Goal: Task Accomplishment & Management: Use online tool/utility

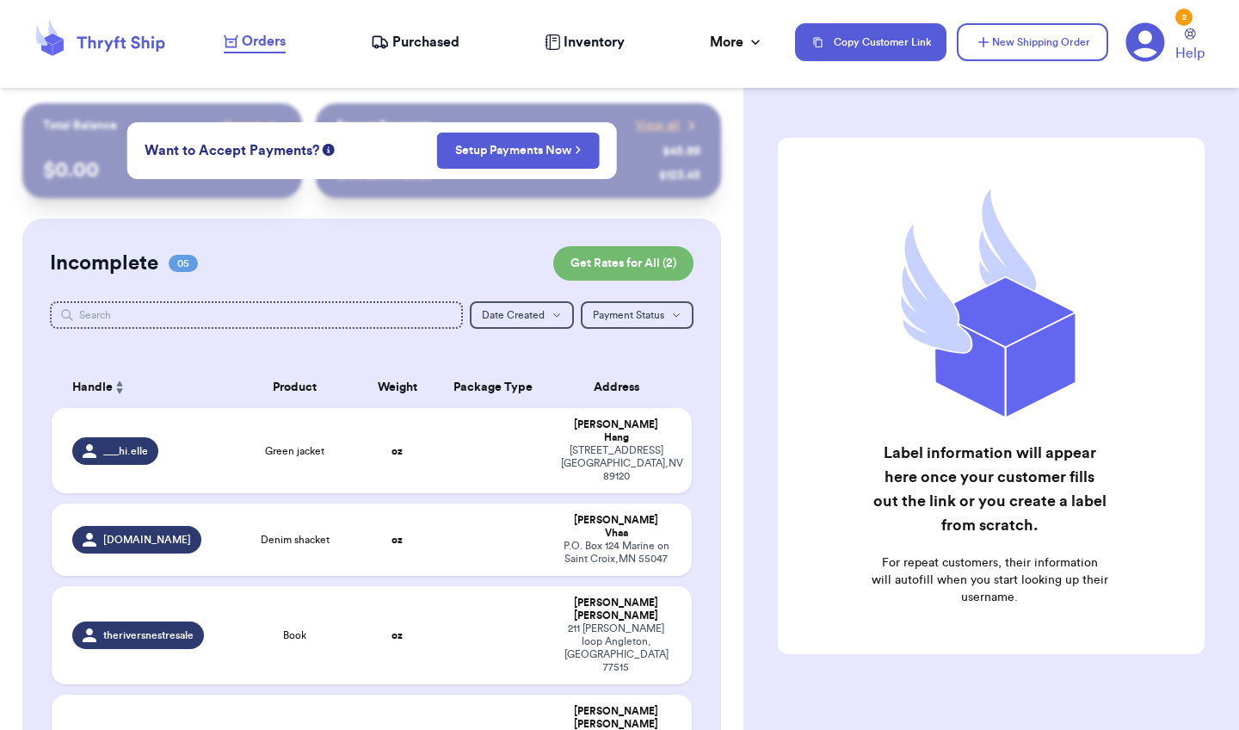
click at [143, 52] on icon at bounding box center [100, 42] width 138 height 46
click at [415, 52] on div "Orders Purchased Inventory More Stats Completed Orders Payments Payouts" at bounding box center [501, 42] width 554 height 22
click at [419, 44] on span "Purchased" at bounding box center [425, 42] width 67 height 21
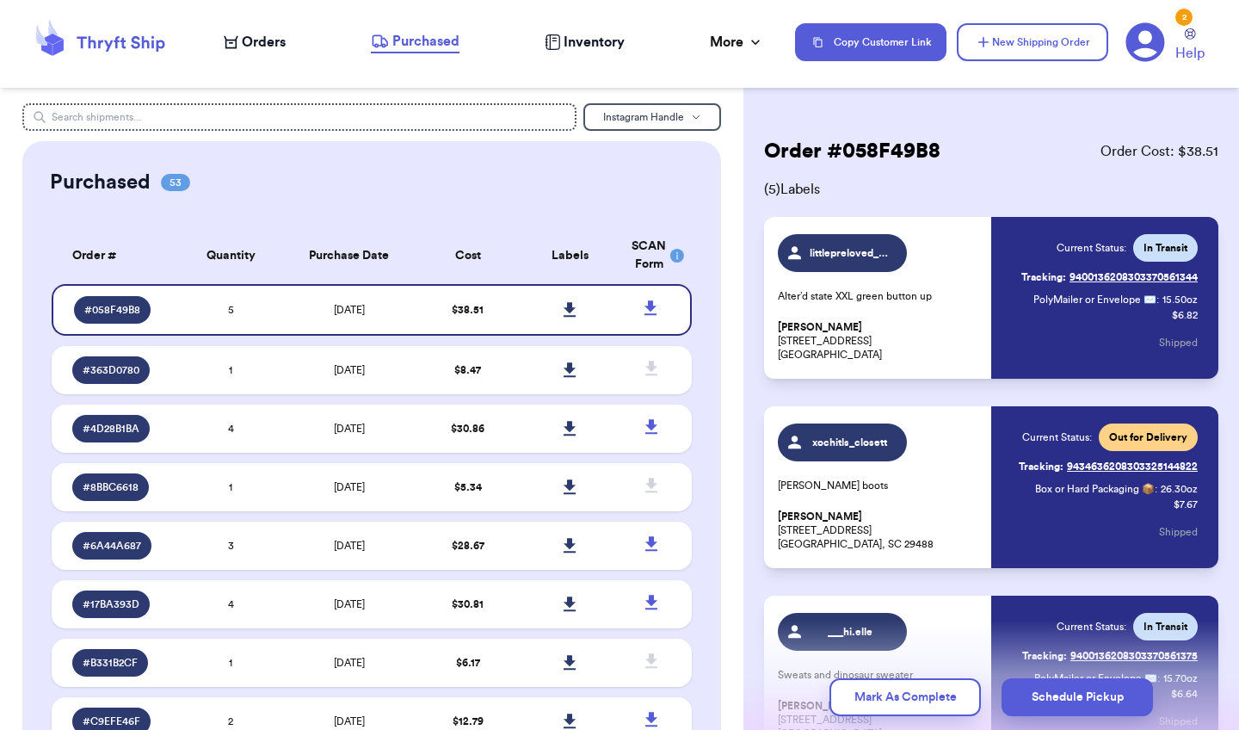
click at [247, 35] on span "Orders" at bounding box center [264, 42] width 44 height 21
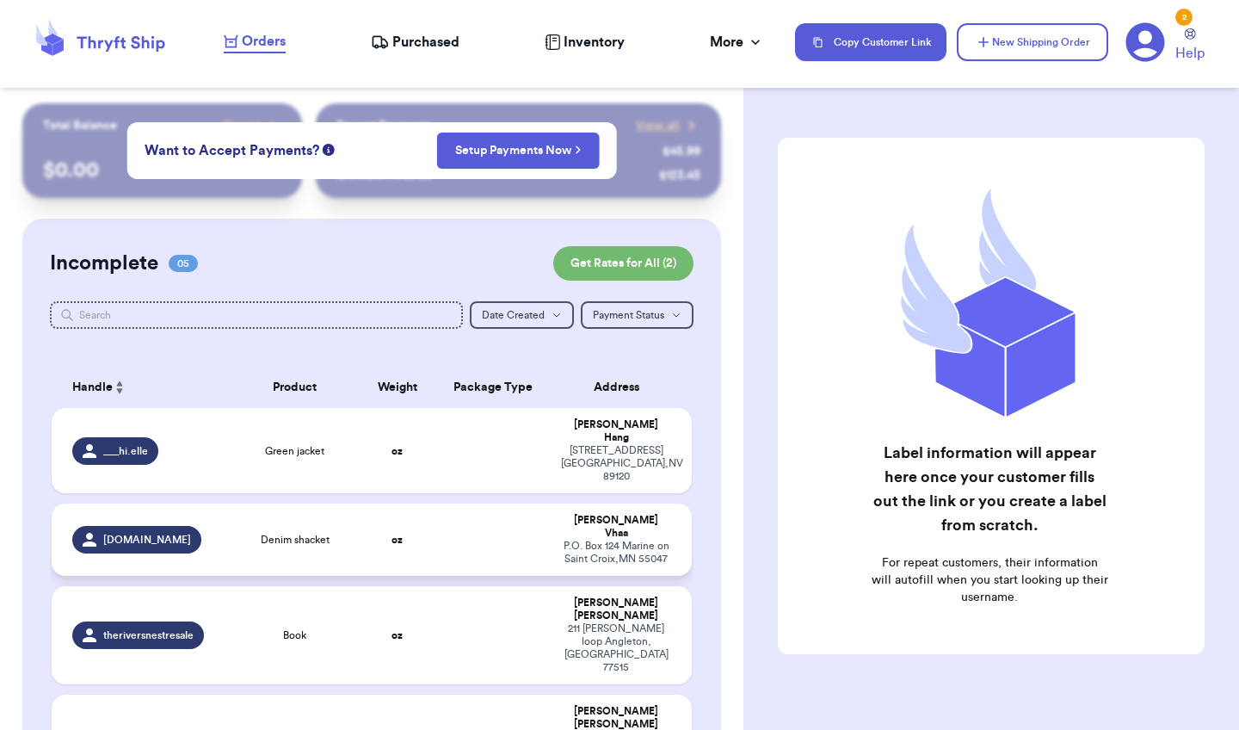
click at [400, 534] on strong "oz" at bounding box center [396, 539] width 11 height 10
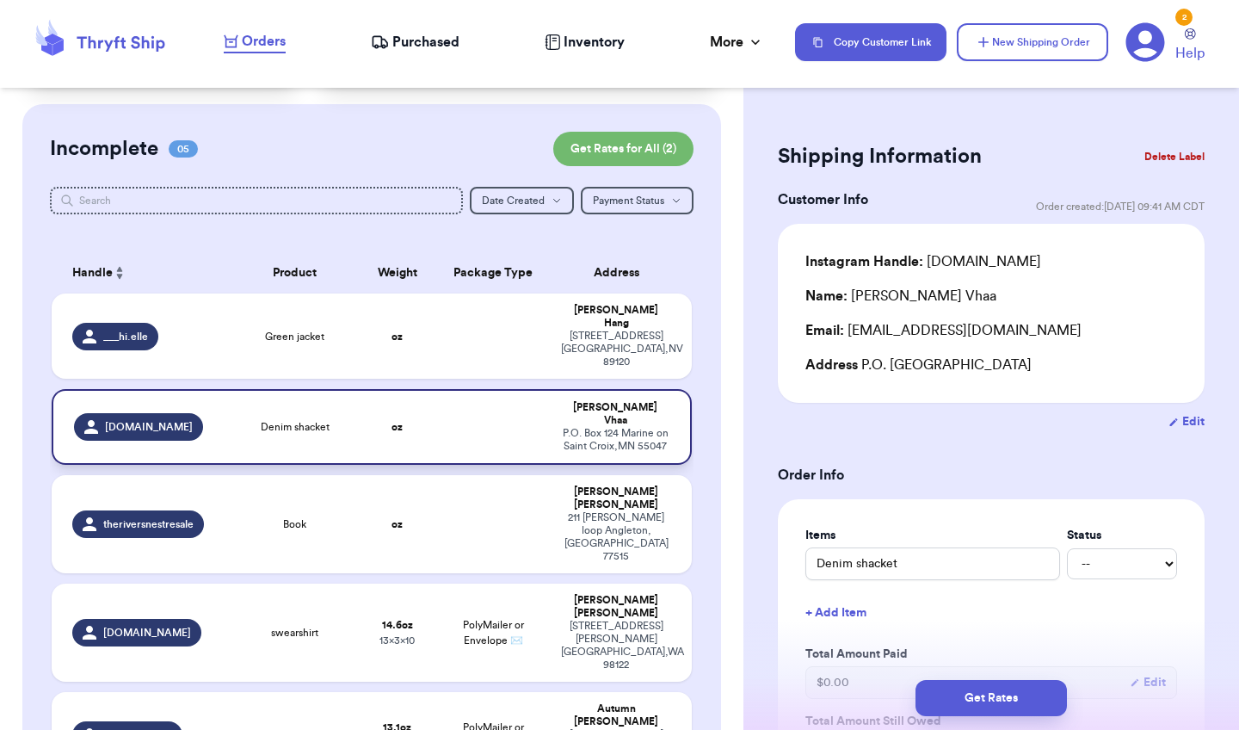
scroll to position [130, 0]
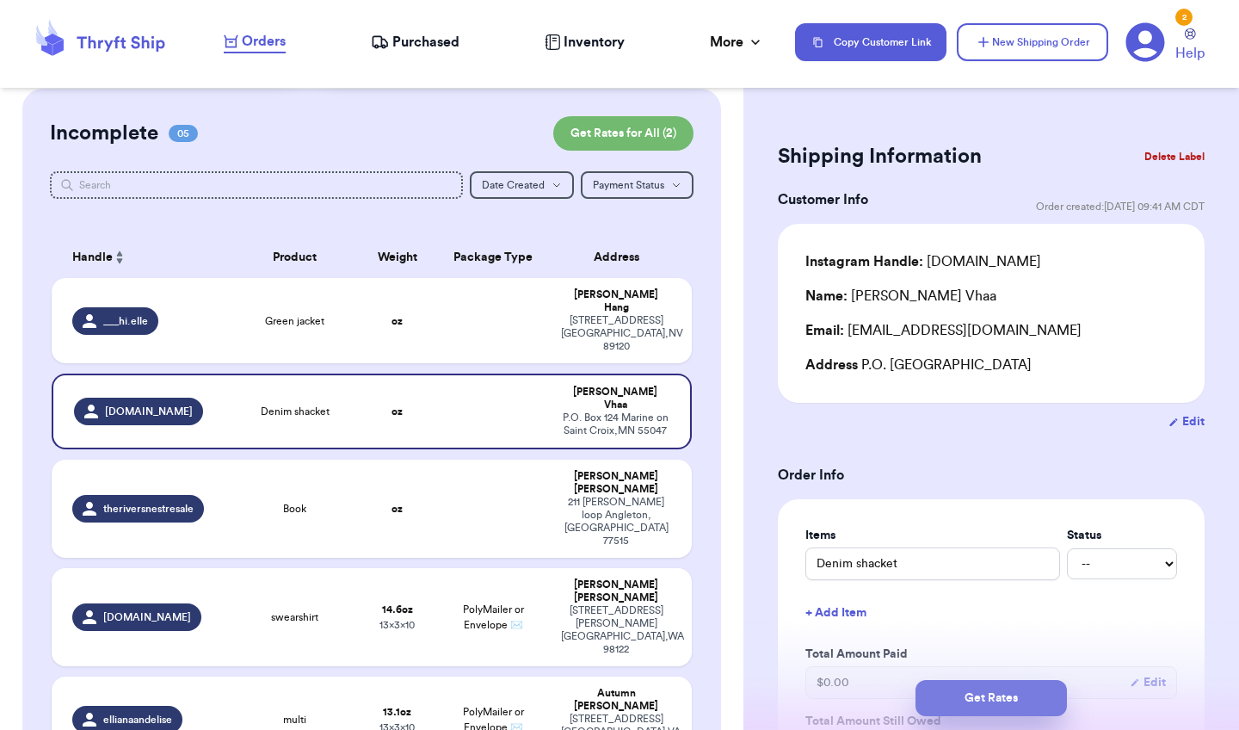
click at [958, 650] on button "Get Rates" at bounding box center [990, 698] width 151 height 36
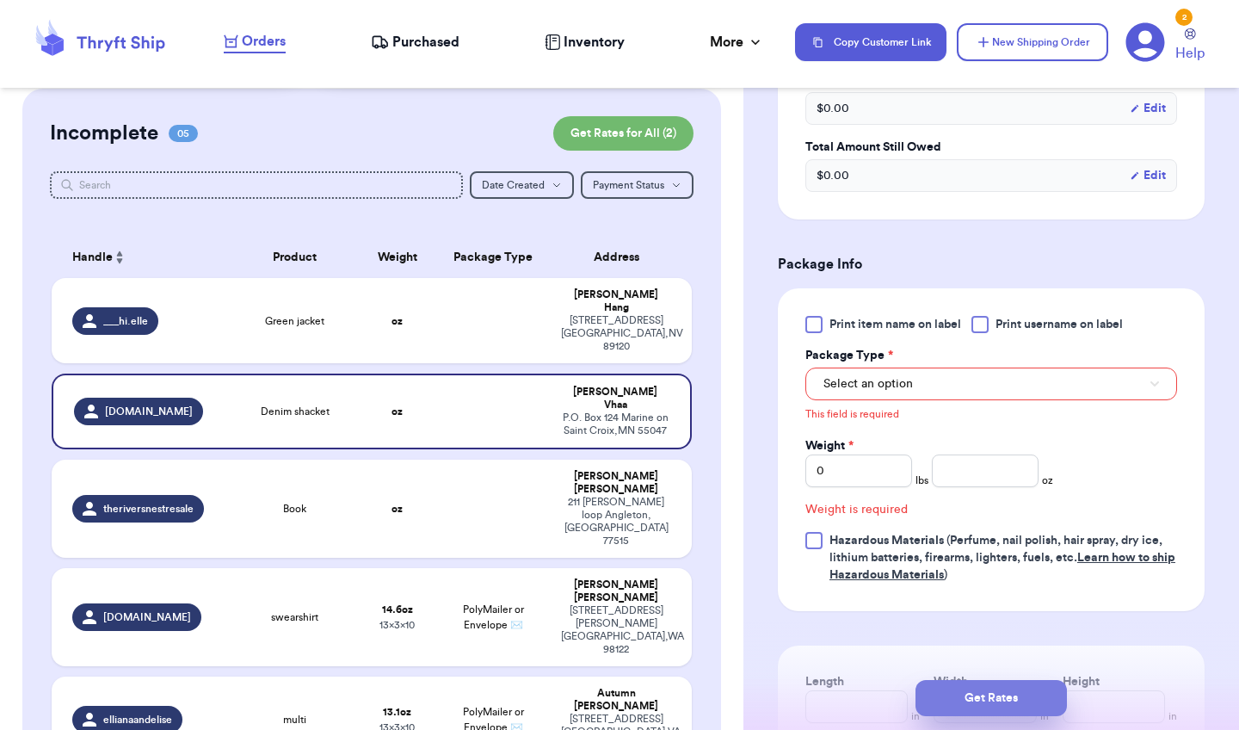
scroll to position [683, 0]
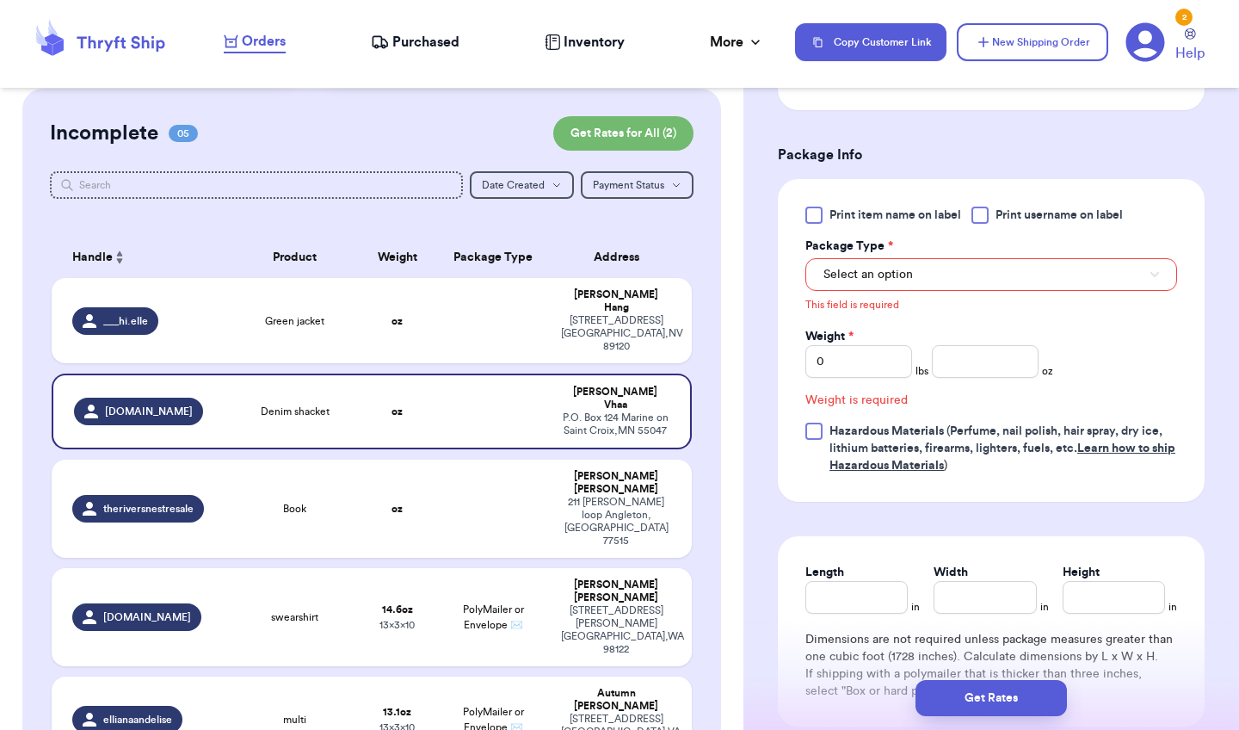
click at [1072, 288] on button "Select an option" at bounding box center [991, 274] width 372 height 33
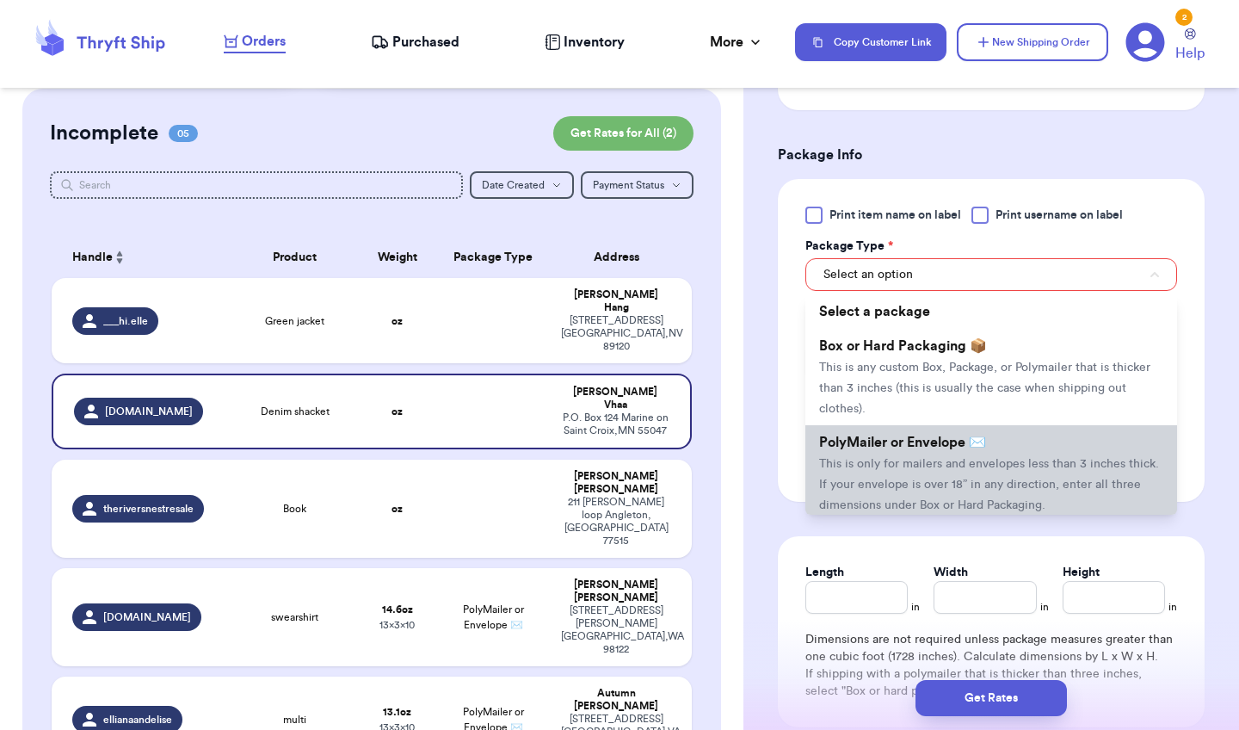
click at [977, 443] on span "PolyMailer or Envelope ✉️" at bounding box center [902, 442] width 167 height 14
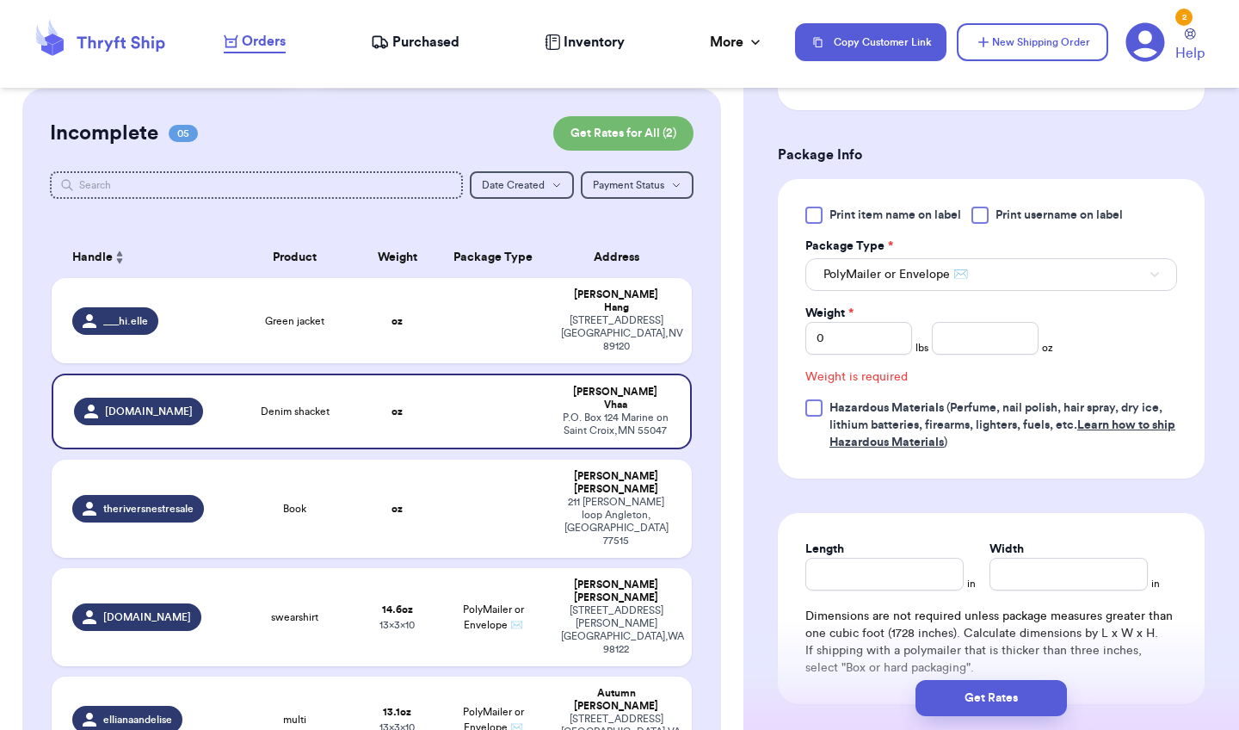
scroll to position [660, 0]
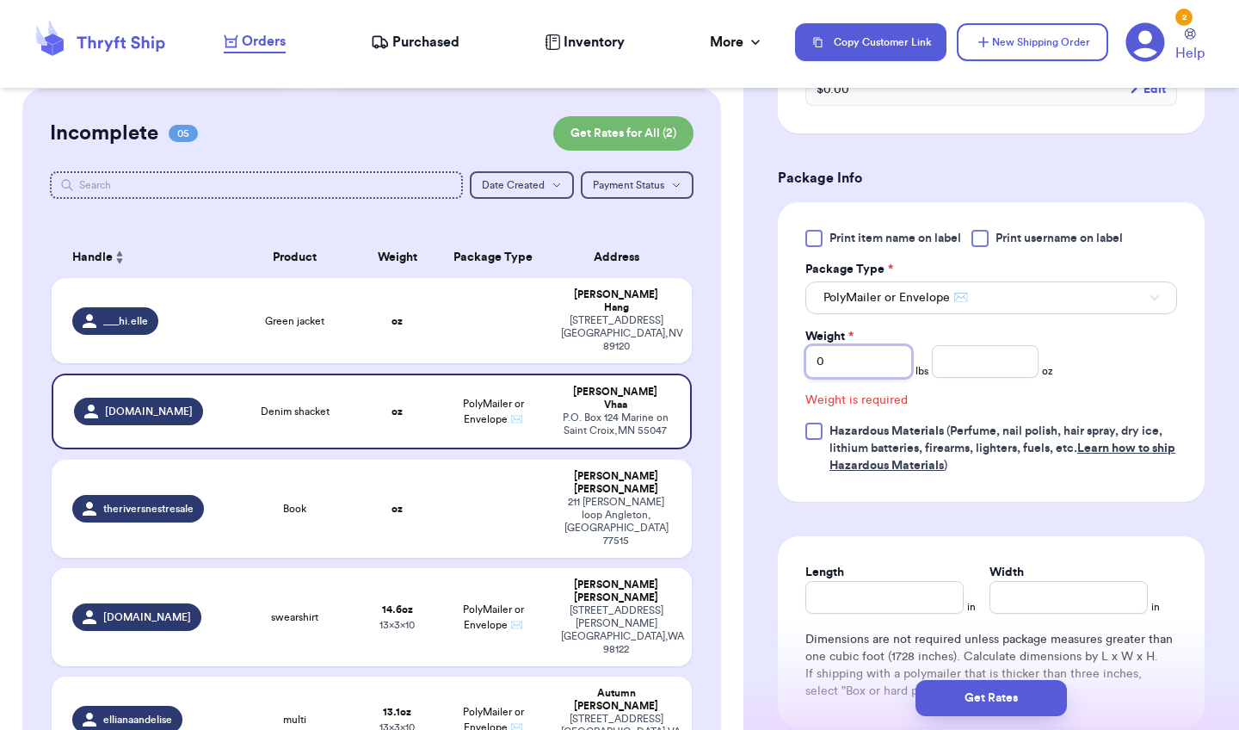
click at [885, 367] on input "0" at bounding box center [858, 361] width 107 height 33
type input "02"
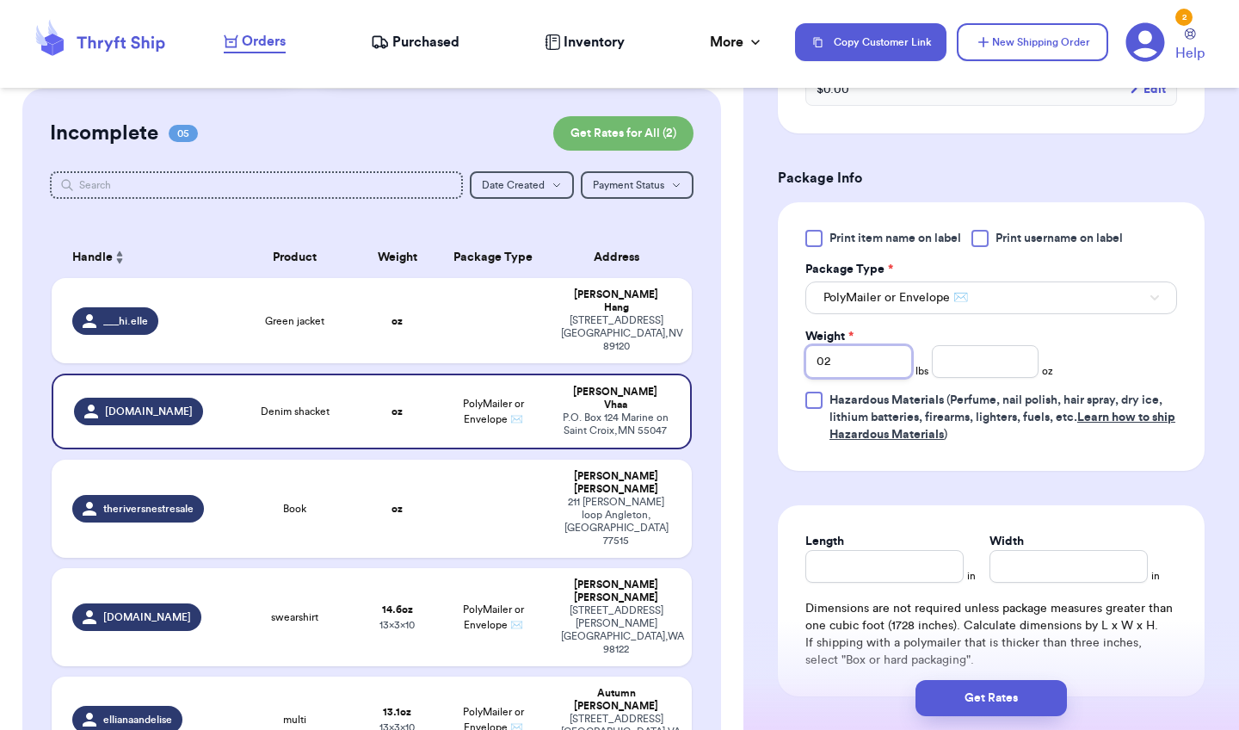
type input "02"
type input "2.4"
type input "20"
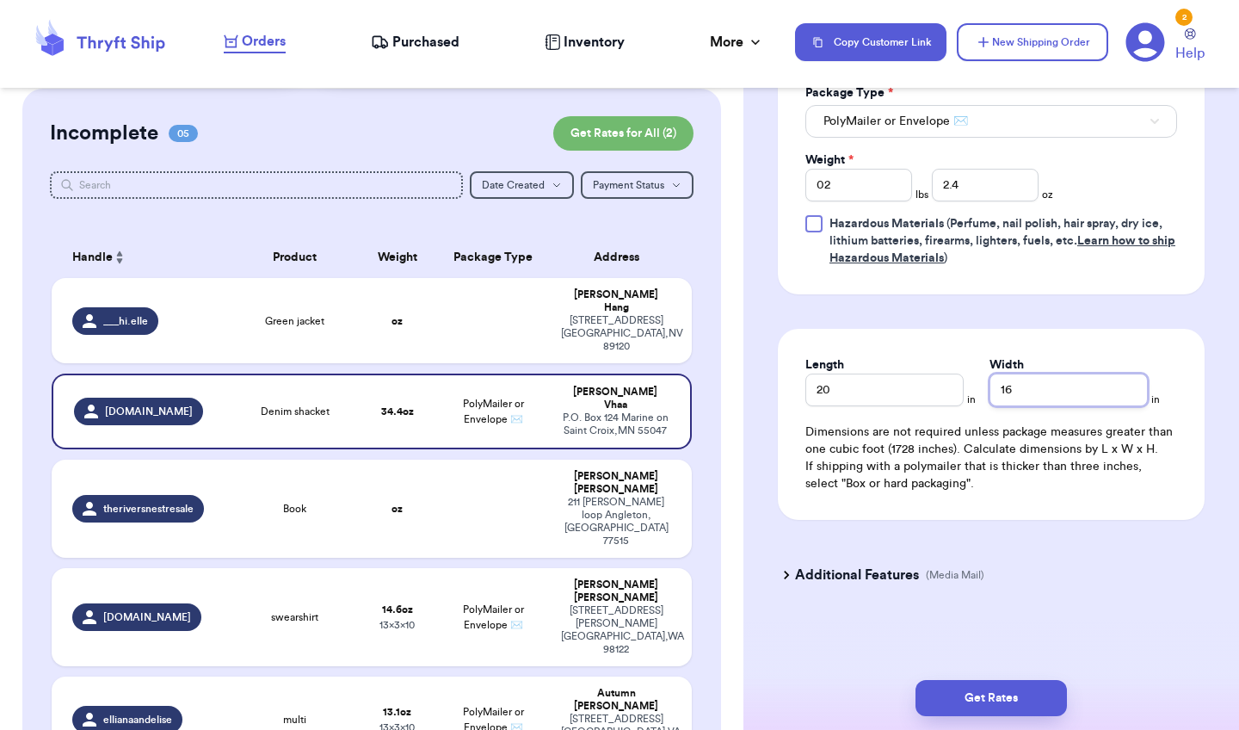
scroll to position [0, 0]
type input "16"
click at [938, 650] on button "Get Rates" at bounding box center [990, 698] width 151 height 36
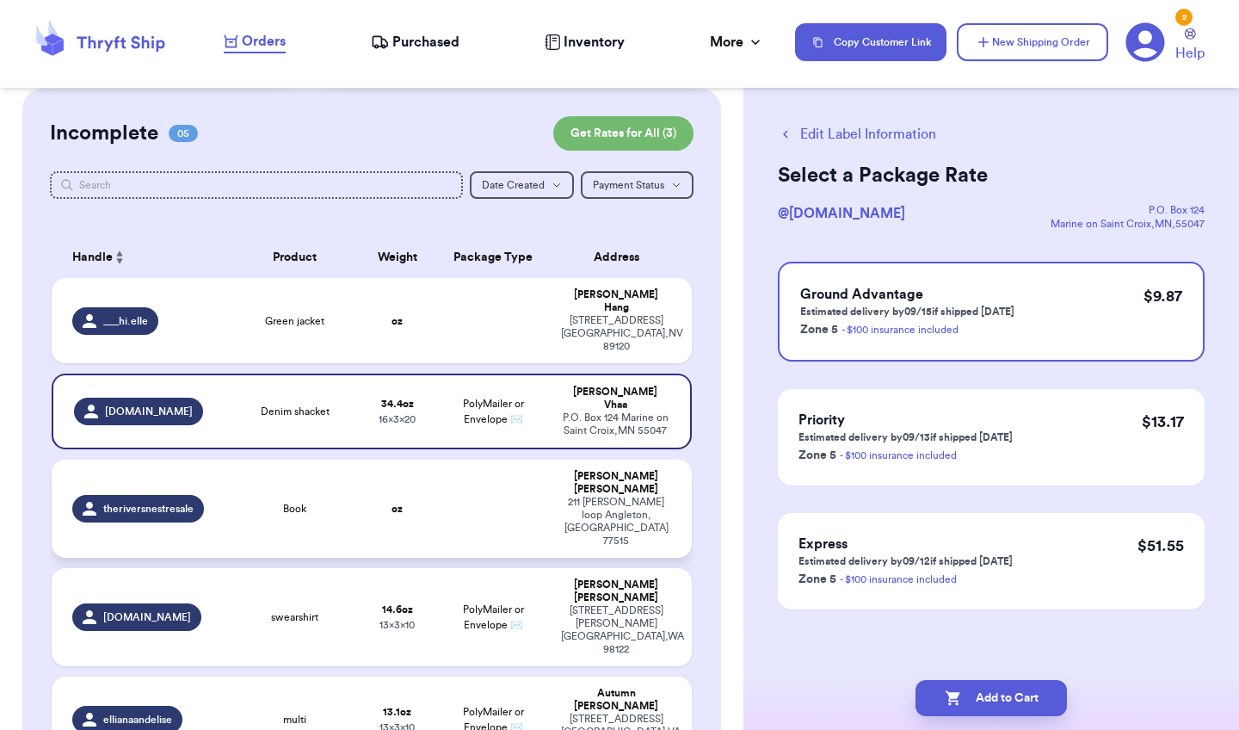
click at [550, 469] on td at bounding box center [492, 508] width 115 height 98
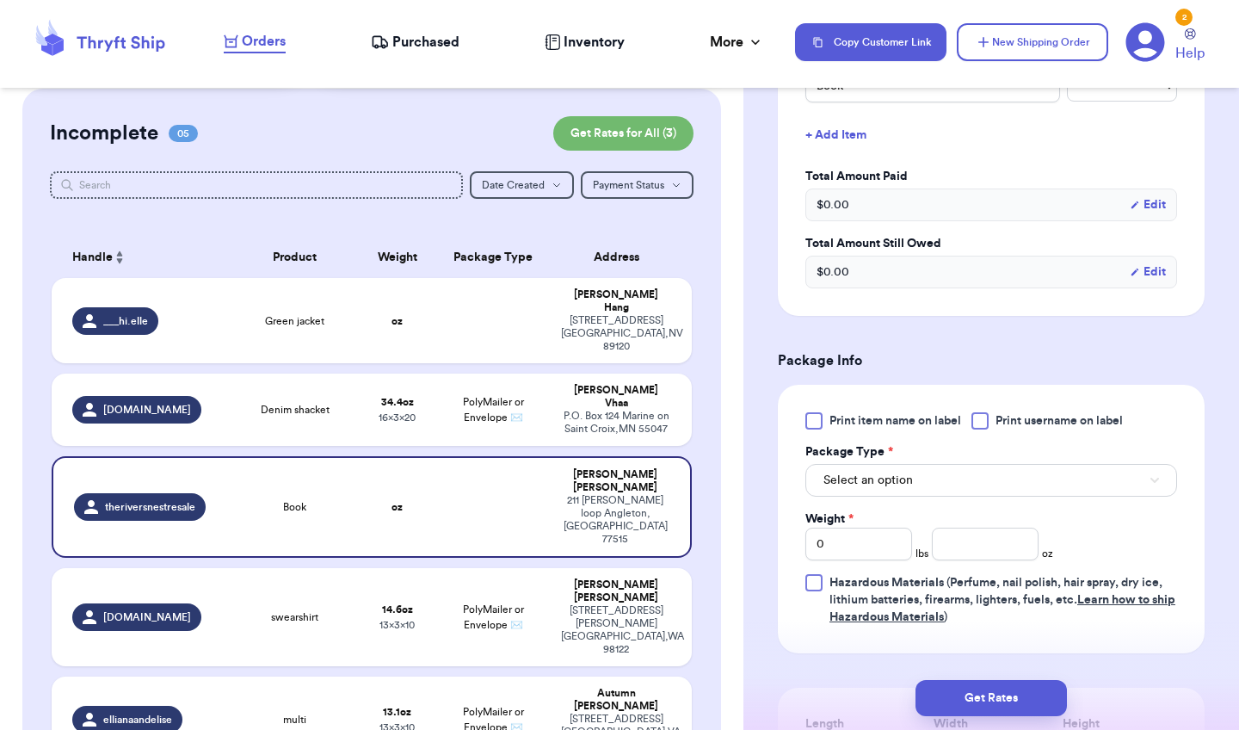
scroll to position [506, 0]
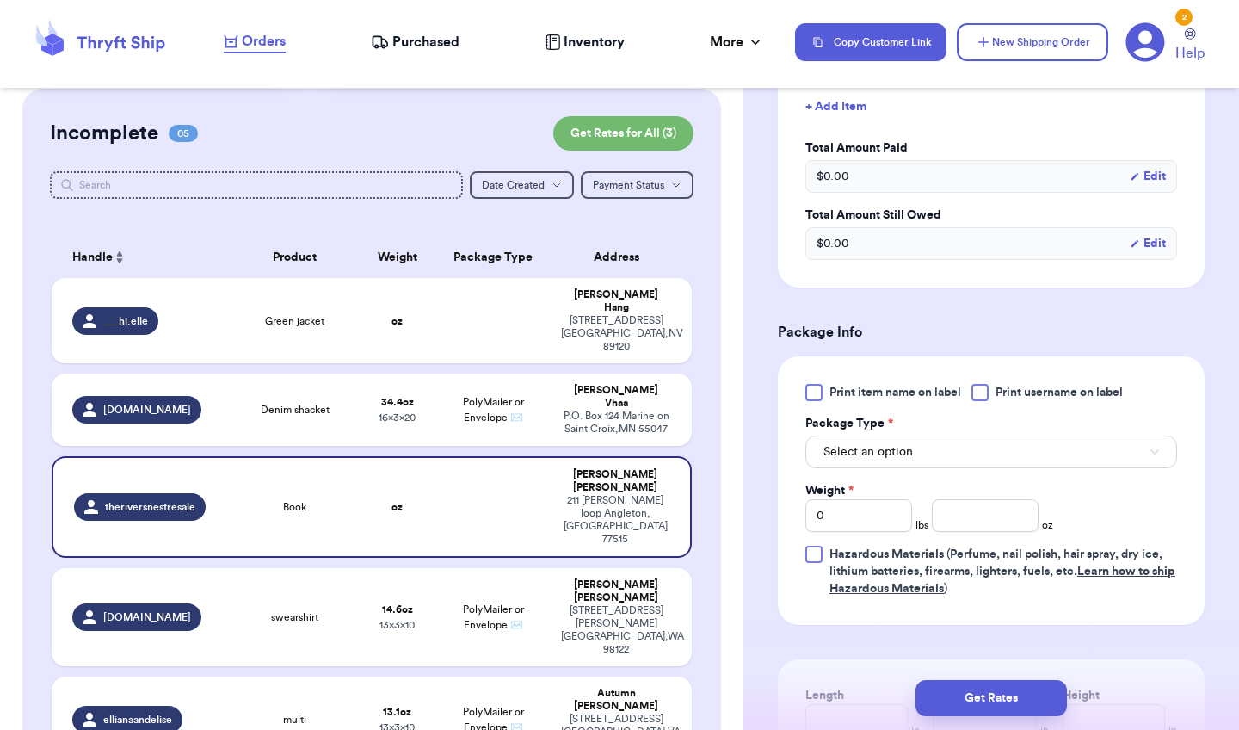
click at [815, 398] on div at bounding box center [813, 392] width 17 height 17
click at [0, 0] on input "Print item name on label" at bounding box center [0, 0] width 0 height 0
click at [897, 451] on span "Select an option" at bounding box center [867, 451] width 89 height 17
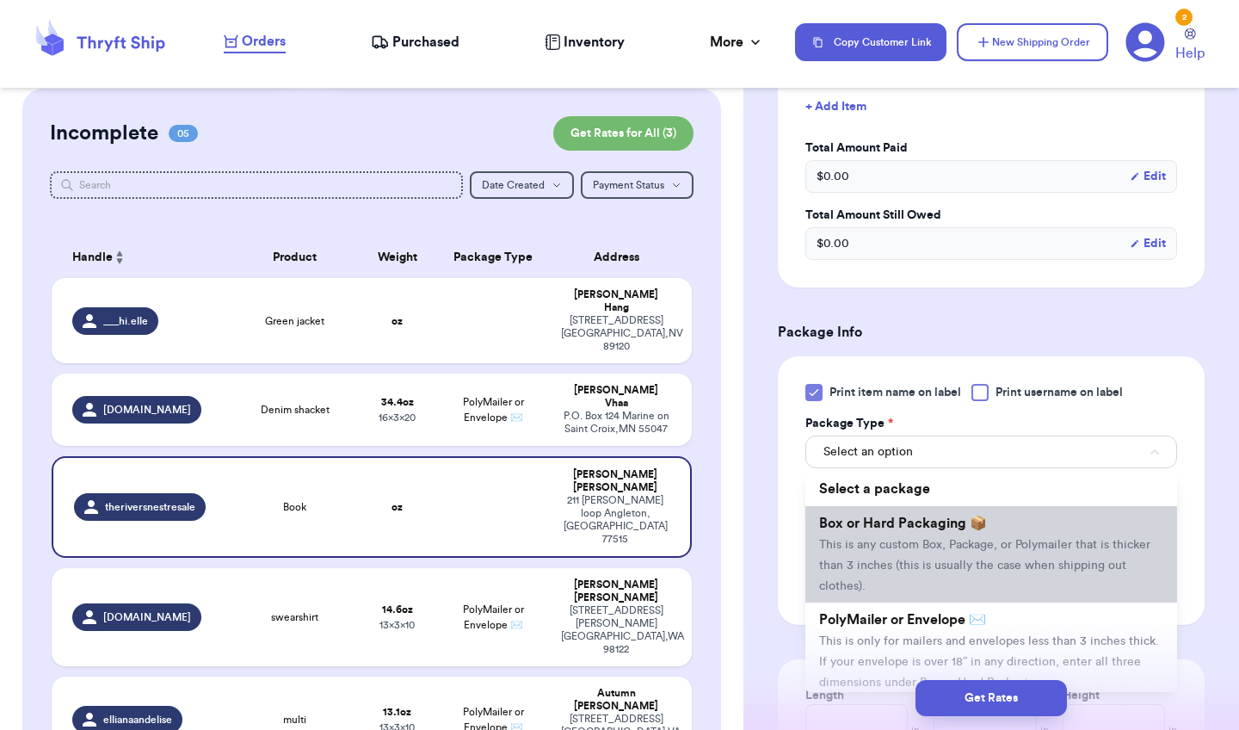
click at [877, 564] on span "This is any custom Box, Package, or Polymailer that is thicker than 3 inches (t…" at bounding box center [984, 565] width 331 height 53
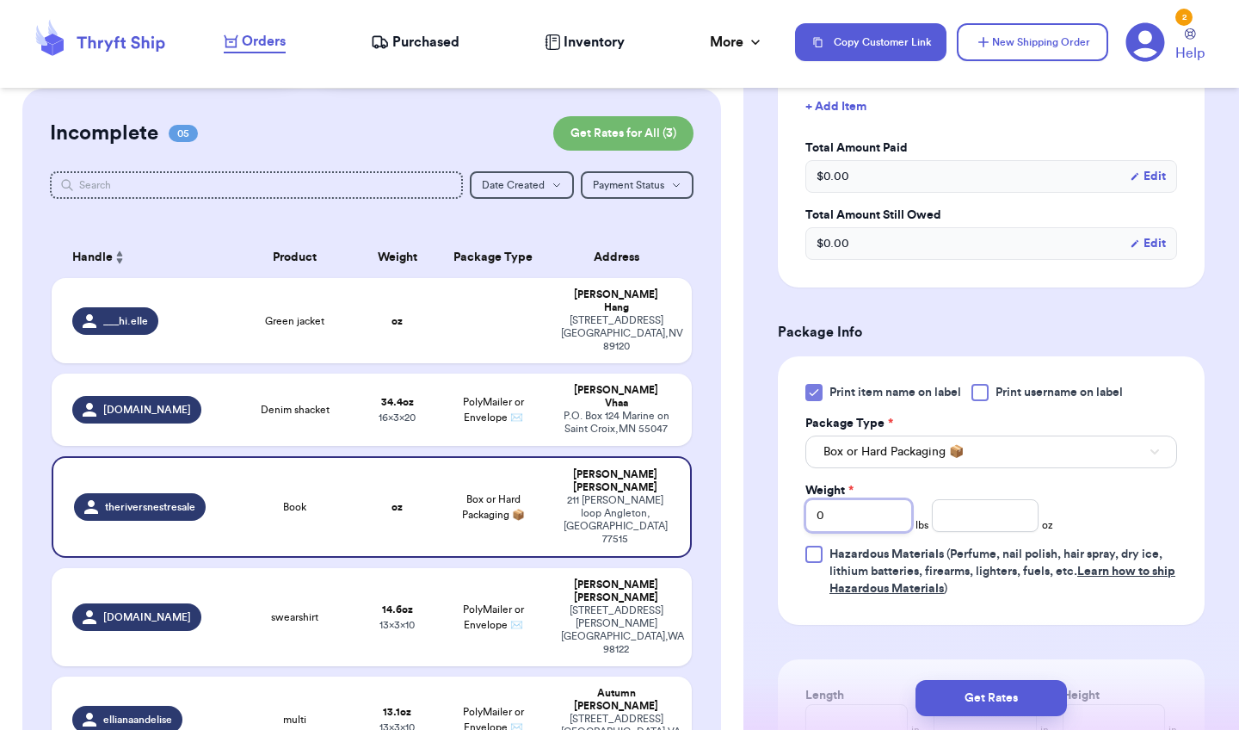
click at [883, 519] on input "0" at bounding box center [858, 515] width 107 height 33
type input "02"
click at [965, 512] on input ".02" at bounding box center [985, 513] width 107 height 33
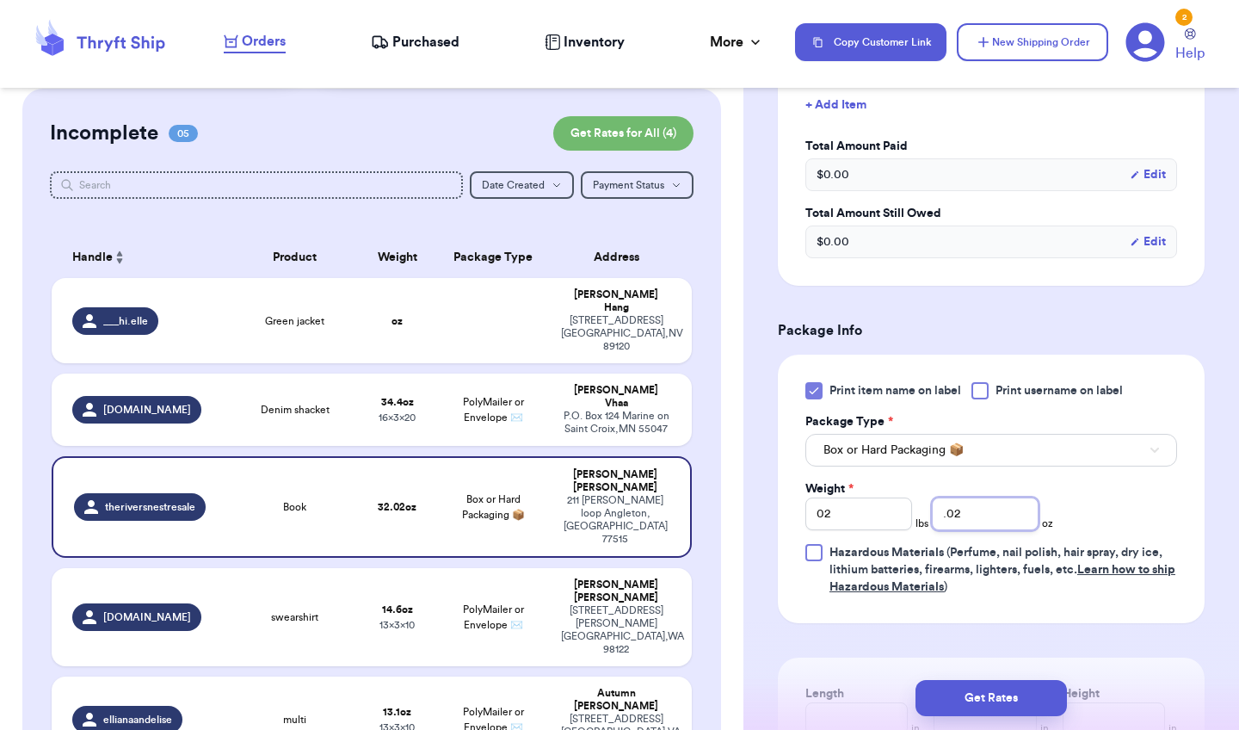
type input ".0"
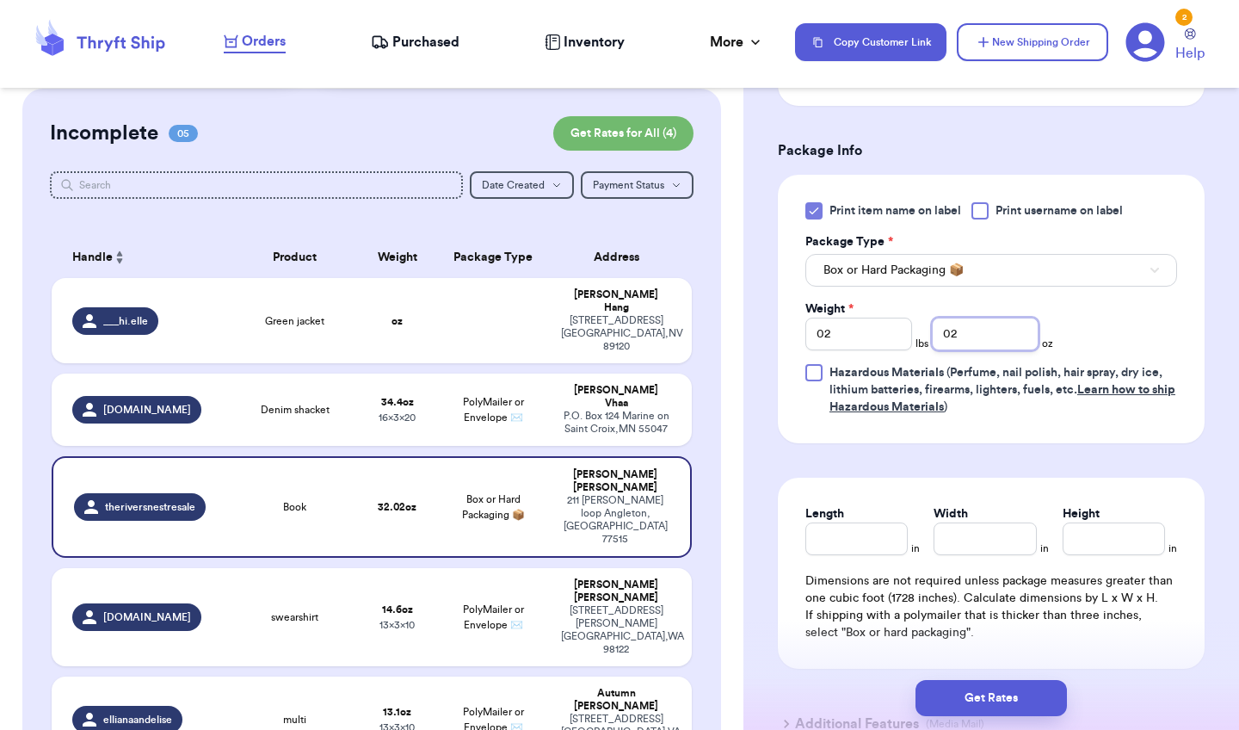
scroll to position [698, 0]
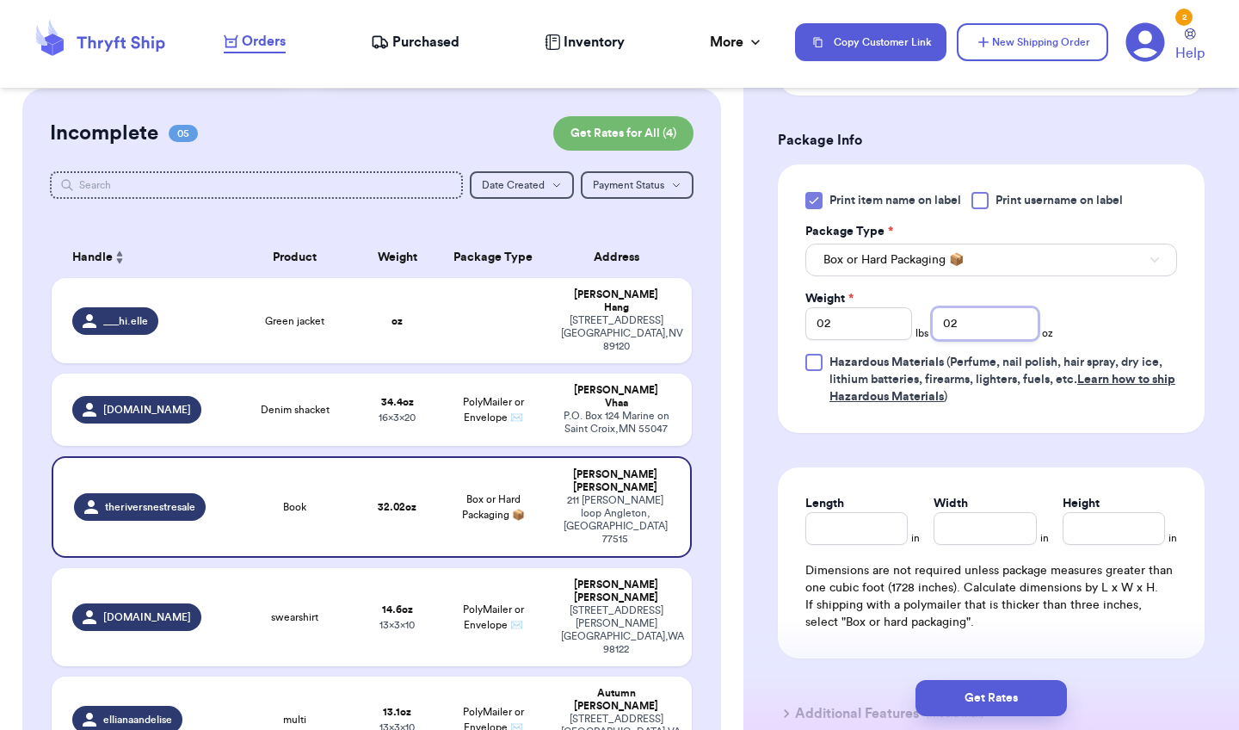
type input "02"
click at [884, 538] on input "Length" at bounding box center [856, 528] width 102 height 33
type input "10"
type input "7"
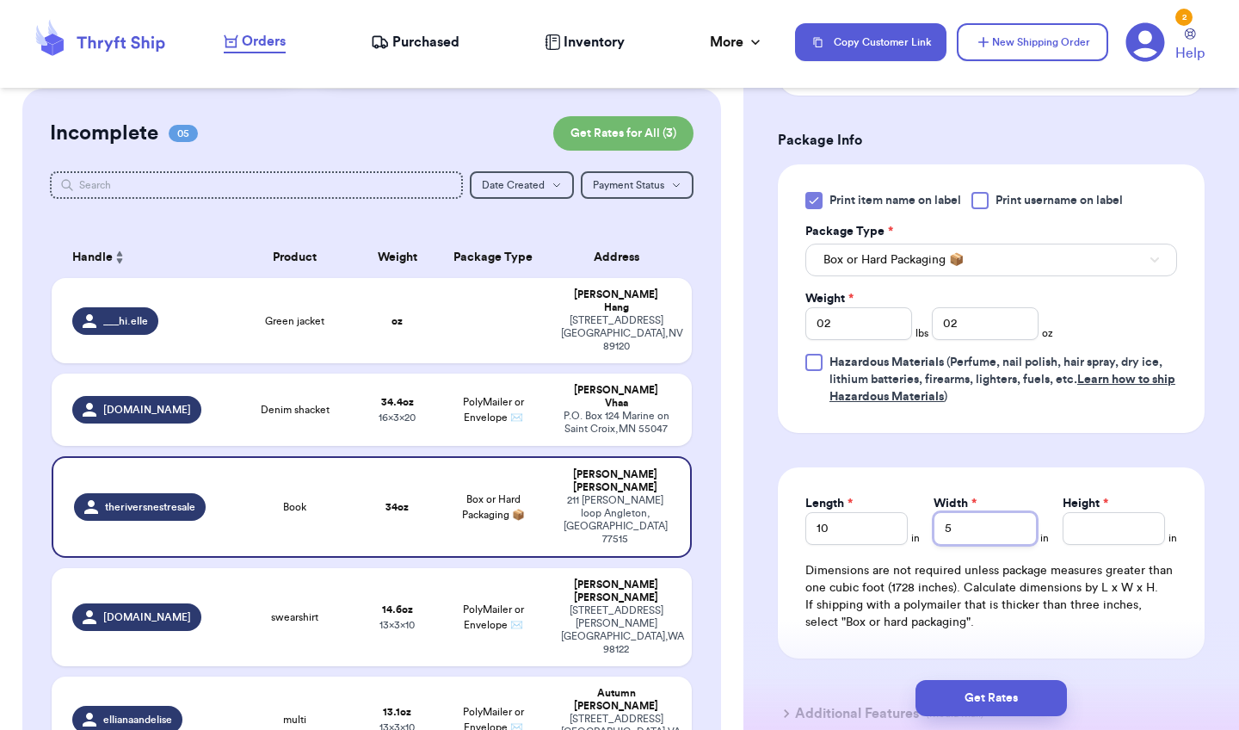
type input "5"
click at [974, 542] on input "5" at bounding box center [985, 528] width 102 height 33
type input "7.5"
type input "4.5"
click at [963, 650] on button "Get Rates" at bounding box center [990, 698] width 151 height 36
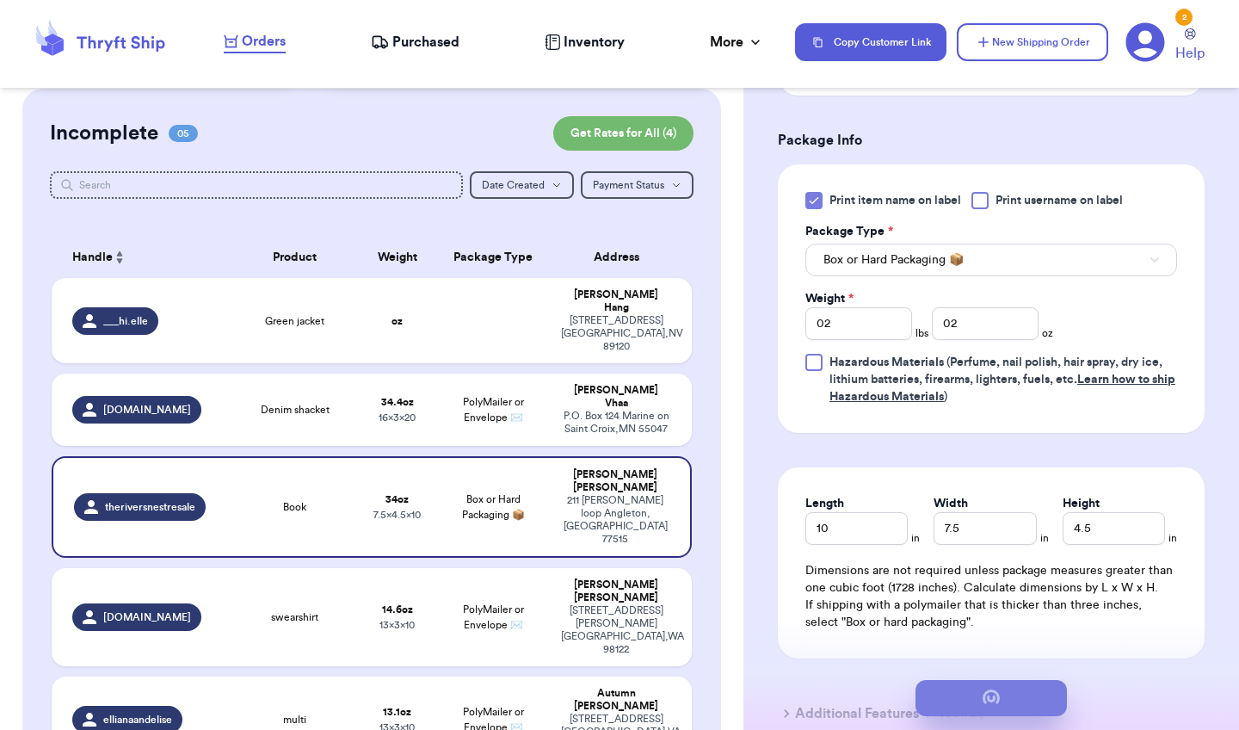
scroll to position [0, 0]
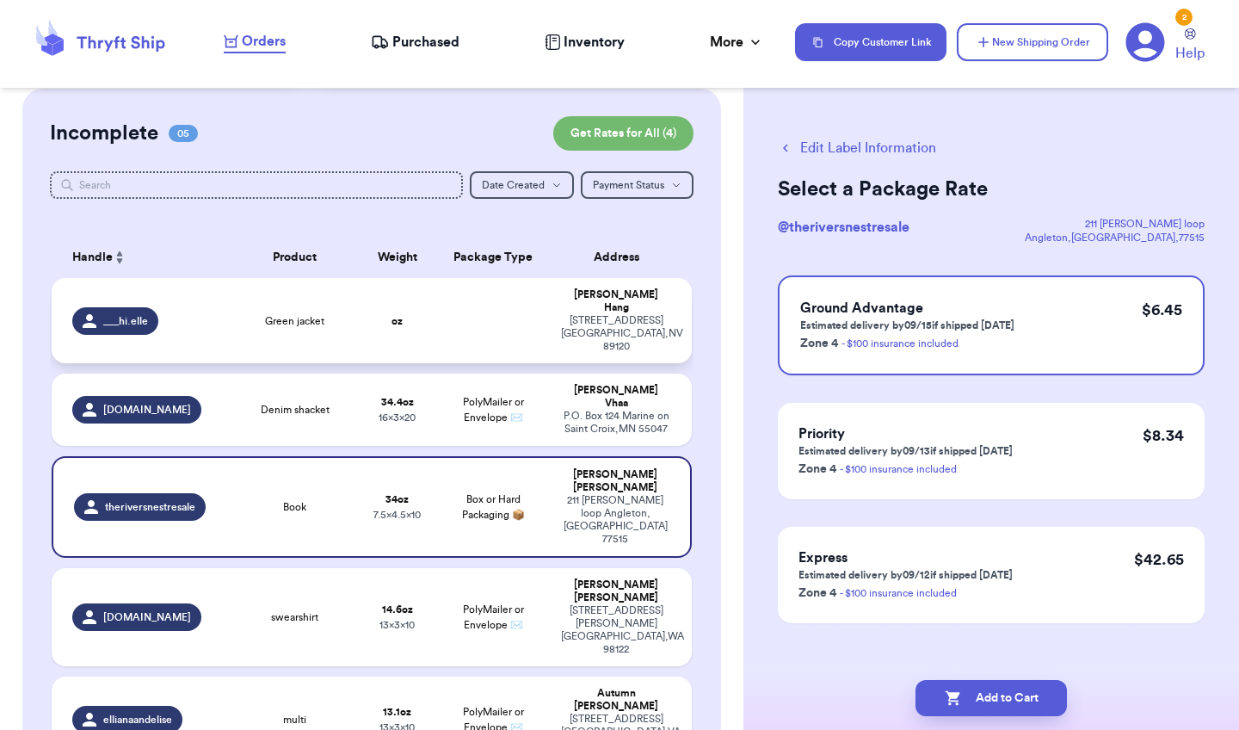
click at [556, 326] on td "[PERSON_NAME] [STREET_ADDRESS]" at bounding box center [621, 320] width 141 height 85
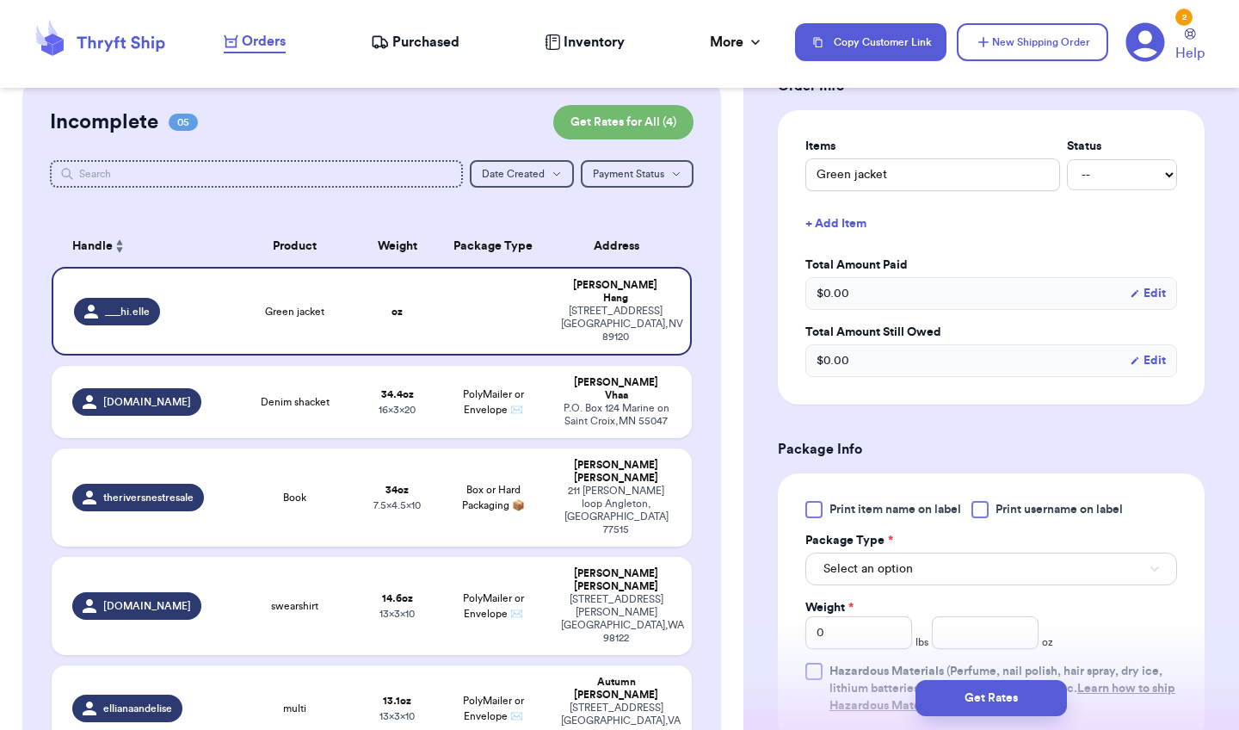
scroll to position [389, 0]
click at [820, 509] on div at bounding box center [813, 509] width 17 height 17
click at [0, 0] on input "Print item name on label" at bounding box center [0, 0] width 0 height 0
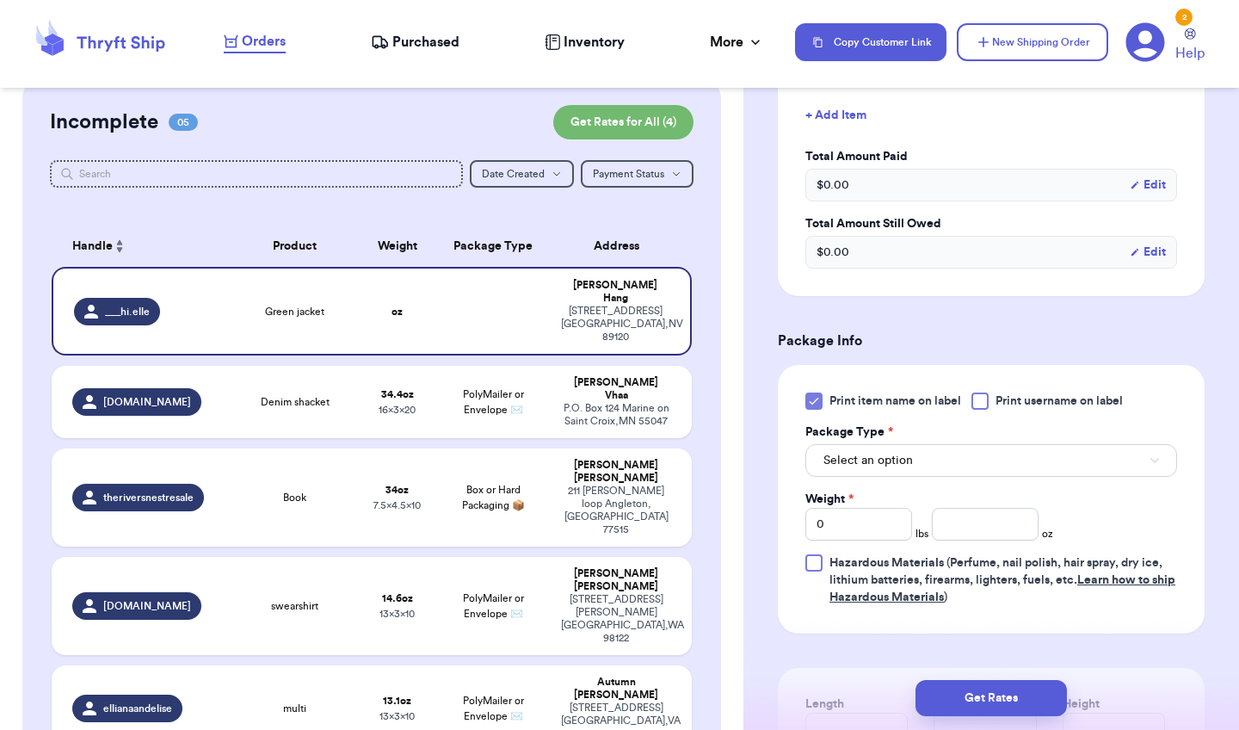
scroll to position [607, 0]
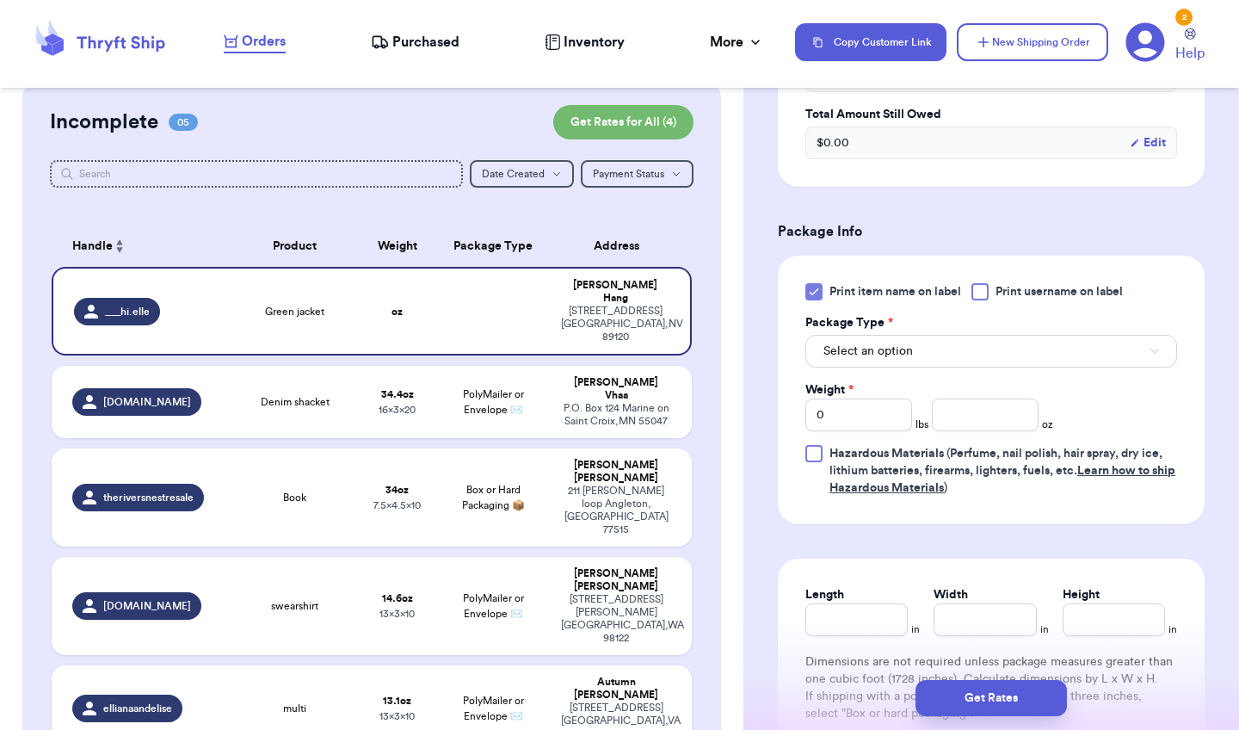
click at [974, 367] on button "Select an option" at bounding box center [991, 351] width 372 height 33
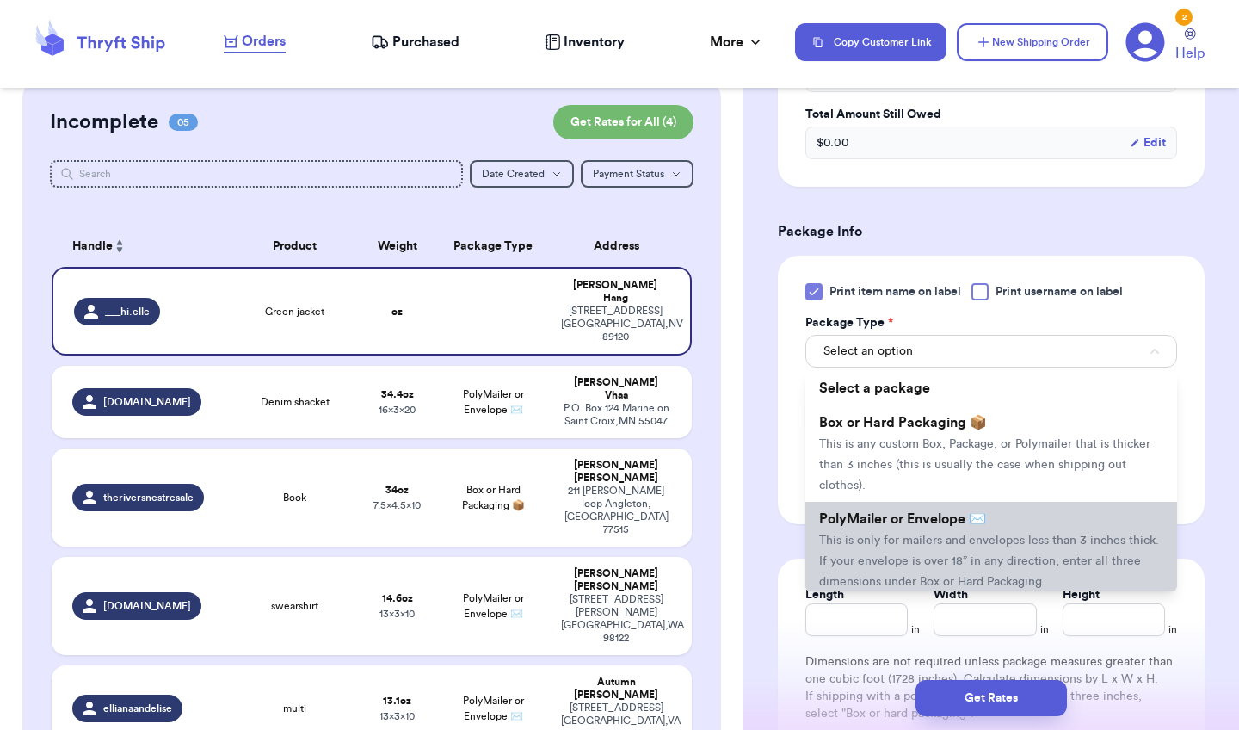
click at [866, 533] on li "PolyMailer or Envelope ✉️ This is only for mailers and envelopes less than 3 in…" at bounding box center [991, 550] width 372 height 96
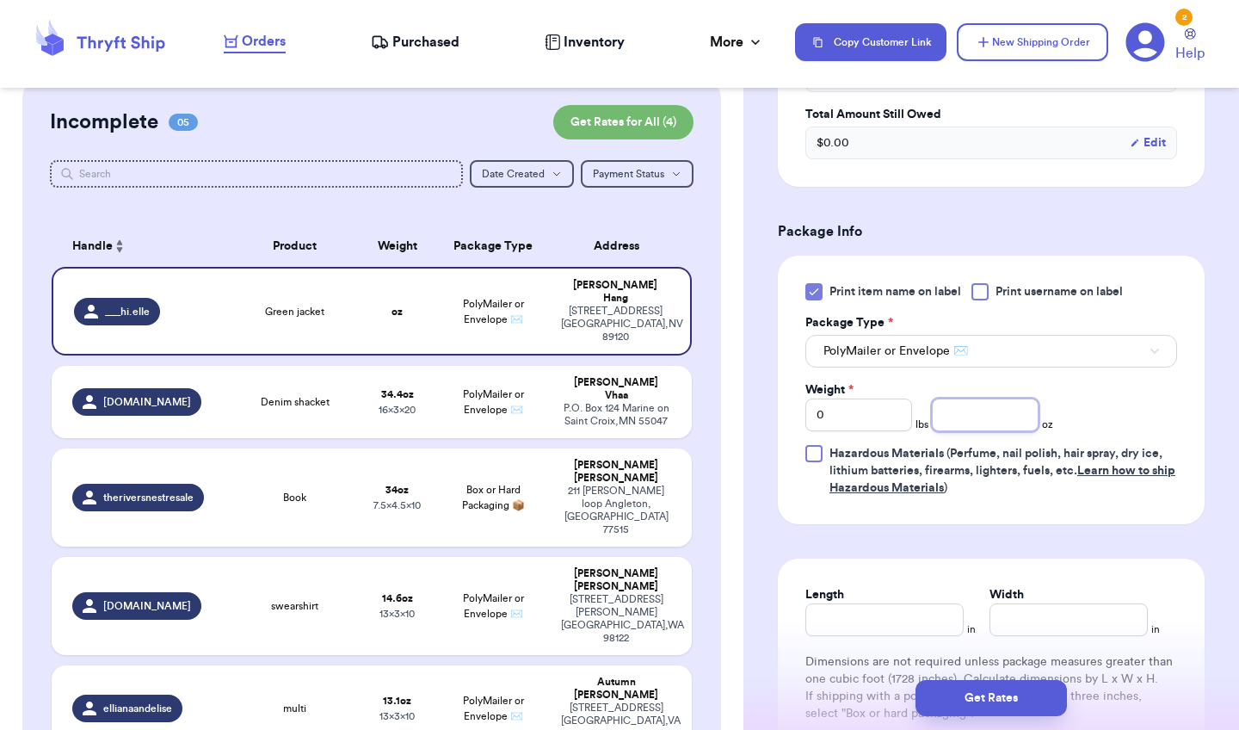
click at [1007, 415] on input "number" at bounding box center [985, 414] width 107 height 33
type input "12.2"
click at [840, 629] on input "Length" at bounding box center [884, 619] width 158 height 33
type input "10"
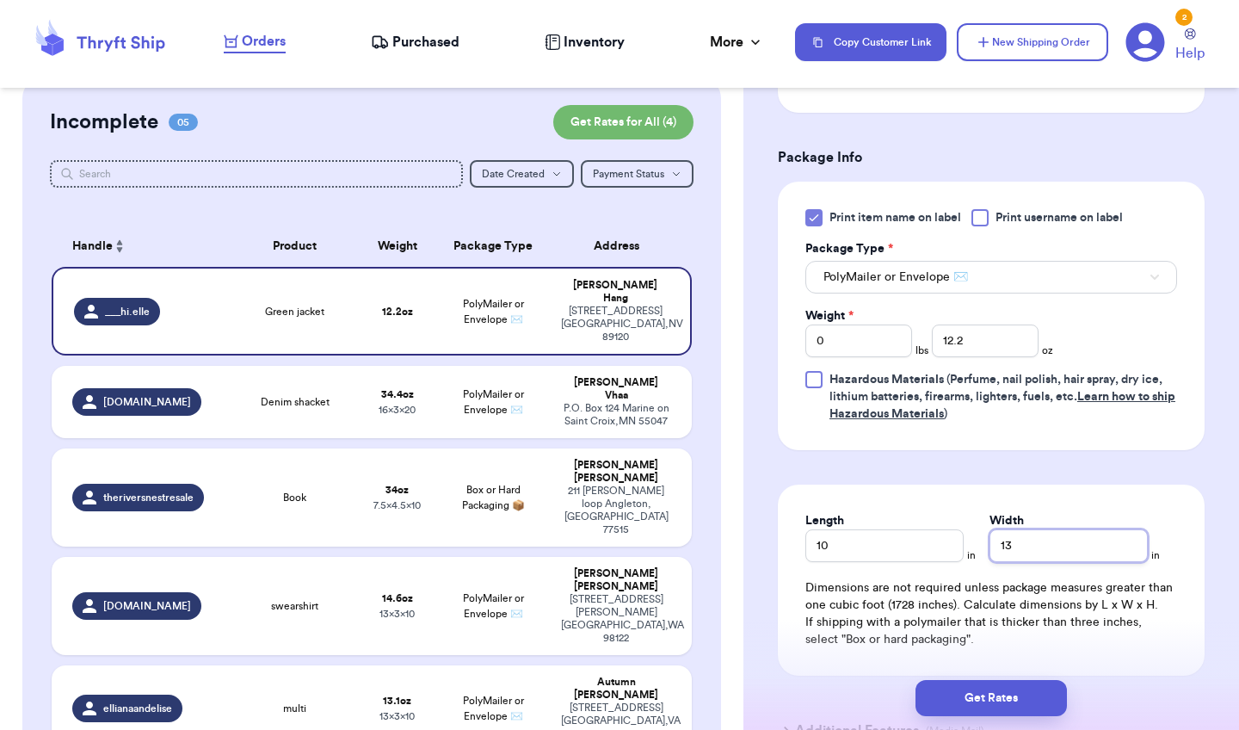
scroll to position [693, 0]
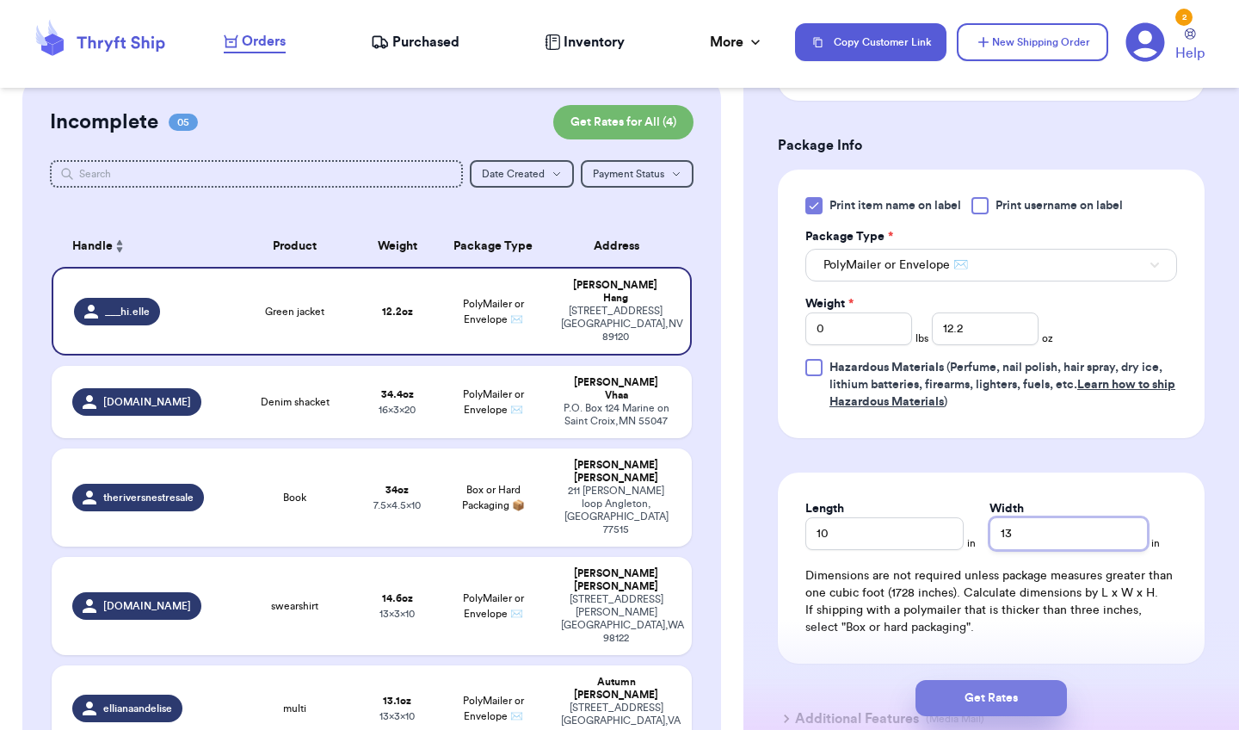
type input "13"
click at [952, 650] on button "Get Rates" at bounding box center [990, 698] width 151 height 36
